Goal: Information Seeking & Learning: Learn about a topic

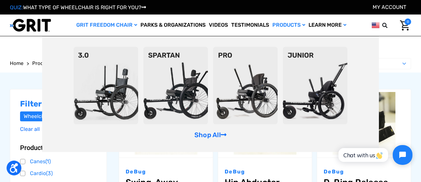
scroll to position [42, 0]
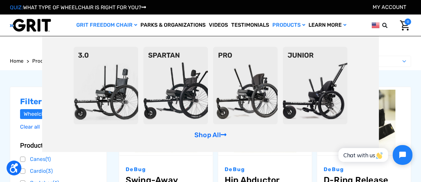
click at [297, 73] on img at bounding box center [315, 85] width 64 height 77
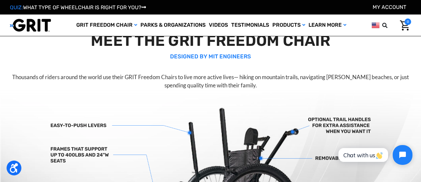
scroll to position [216, 0]
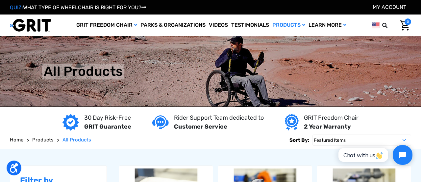
click at [31, 23] on img at bounding box center [30, 24] width 41 height 13
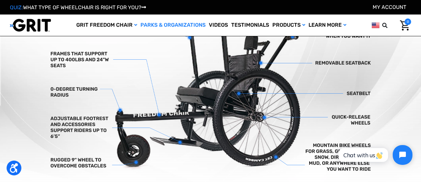
scroll to position [224, 0]
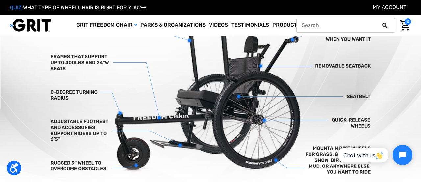
click at [384, 26] on icon at bounding box center [384, 25] width 5 height 5
click at [361, 32] on input "text" at bounding box center [345, 25] width 99 height 14
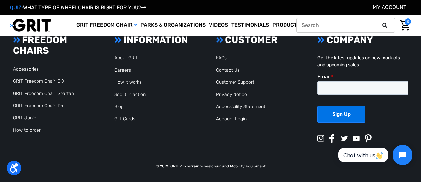
click at [386, 25] on icon at bounding box center [384, 25] width 5 height 5
click at [371, 23] on input "text" at bounding box center [345, 25] width 99 height 14
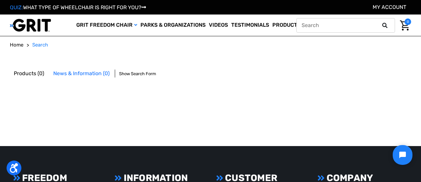
click at [352, 26] on input "text" at bounding box center [345, 25] width 99 height 14
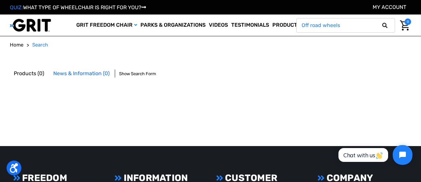
type input "Off road wheels"
click at [380, 22] on button at bounding box center [386, 25] width 13 height 6
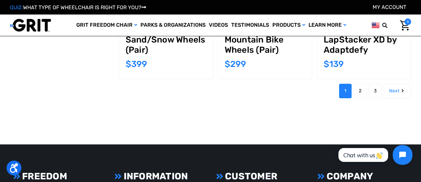
scroll to position [641, 0]
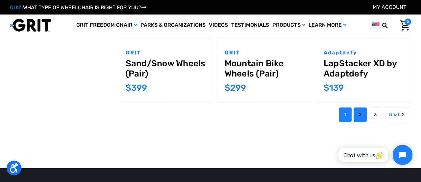
click at [358, 111] on link "2" at bounding box center [360, 114] width 13 height 14
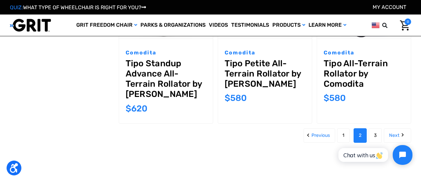
scroll to position [713, 0]
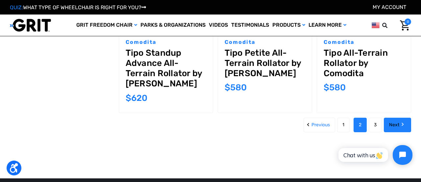
click at [394, 128] on link "Next" at bounding box center [397, 124] width 27 height 14
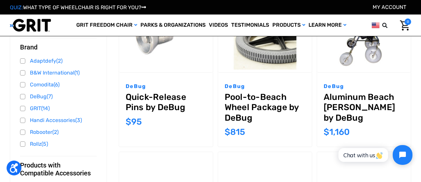
scroll to position [63, 0]
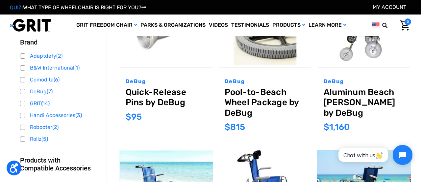
drag, startPoint x: 155, startPoint y: 143, endPoint x: 164, endPoint y: 142, distance: 10.0
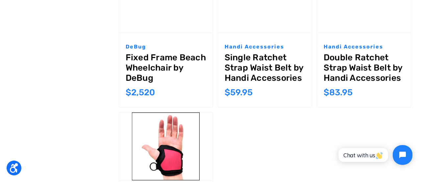
scroll to position [0, 0]
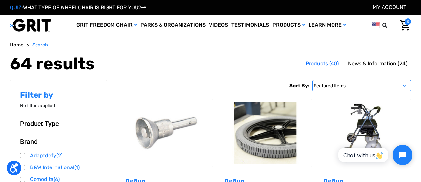
click at [315, 83] on select "Featured Items Newest Items Best Selling A to Z Z to A By Review Price: Ascendi…" at bounding box center [362, 85] width 99 height 11
select select "alphaasc"
click at [313, 80] on select "Featured Items Newest Items Best Selling A to Z Z to A By Review Price: Ascendi…" at bounding box center [362, 85] width 99 height 11
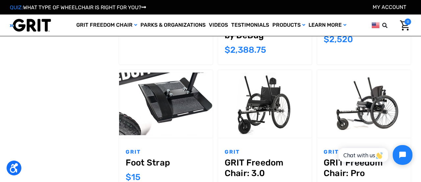
scroll to position [450, 0]
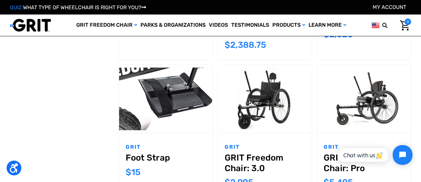
drag, startPoint x: 243, startPoint y: 148, endPoint x: 243, endPoint y: 141, distance: 6.9
click at [242, 143] on p "GRIT" at bounding box center [265, 147] width 81 height 8
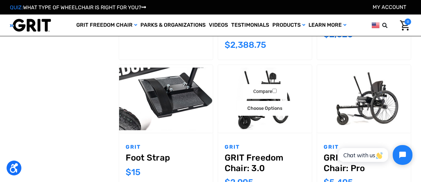
click at [241, 124] on img "GRIT Freedom Chair: 3.0,$2,995.00\a" at bounding box center [265, 98] width 94 height 63
